Goal: Information Seeking & Learning: Understand process/instructions

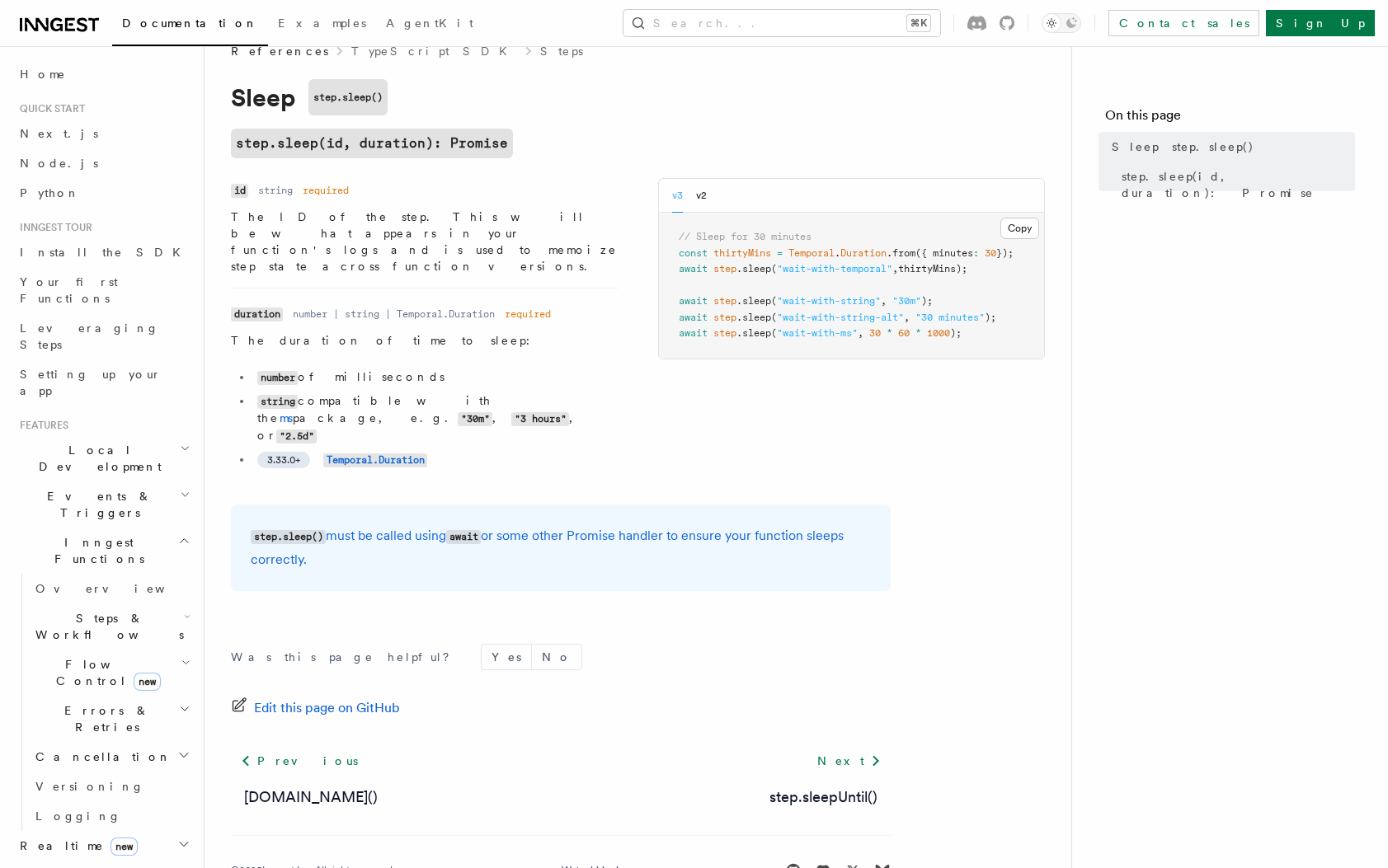
click at [1150, 483] on nav "On this page Sleep step.sleep() step.sleep(id, duration): Promise" at bounding box center [1229, 457] width 316 height 821
click at [879, 424] on div "Name id Type string Required required Description The ID of the step. This will…" at bounding box center [637, 330] width 814 height 307
click at [934, 409] on div "Name id Type string Required required Description The ID of the step. This will…" at bounding box center [637, 330] width 814 height 307
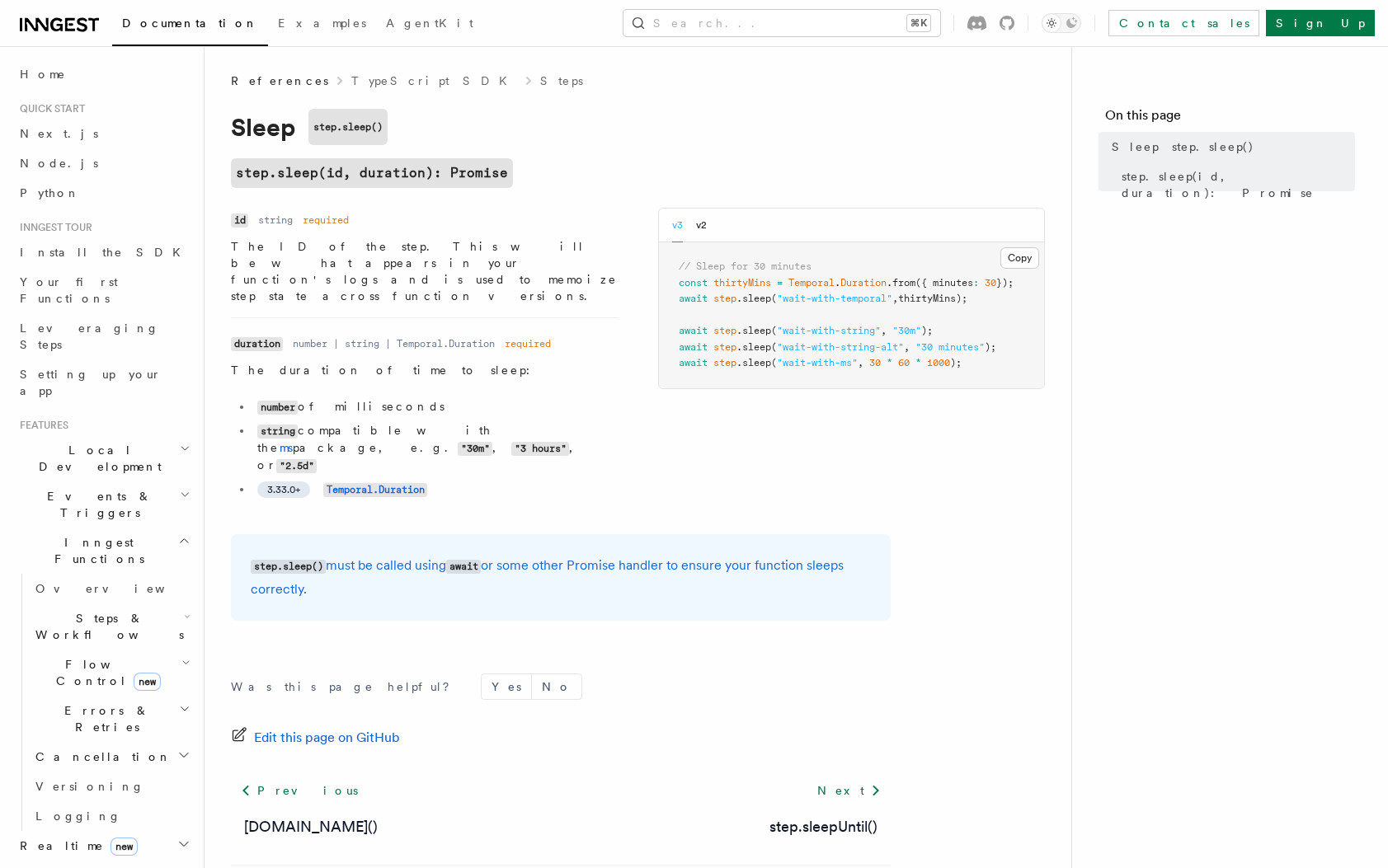
click at [1042, 500] on article "References TypeScript SDK Steps Sleep step.sleep() step.sleep(id, duration): Pr…" at bounding box center [637, 510] width 814 height 876
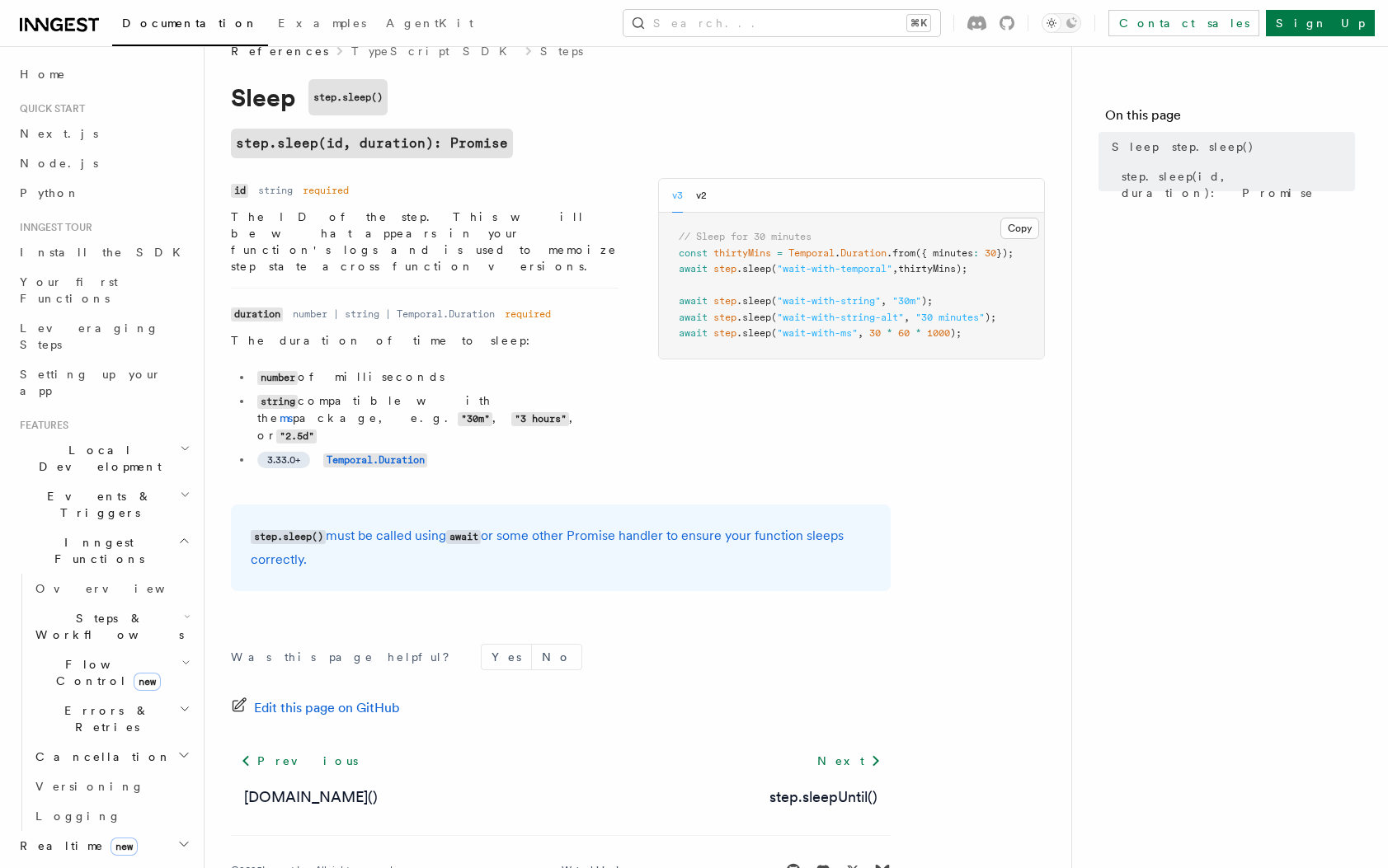
scroll to position [27, 0]
